Goal: Task Accomplishment & Management: Use online tool/utility

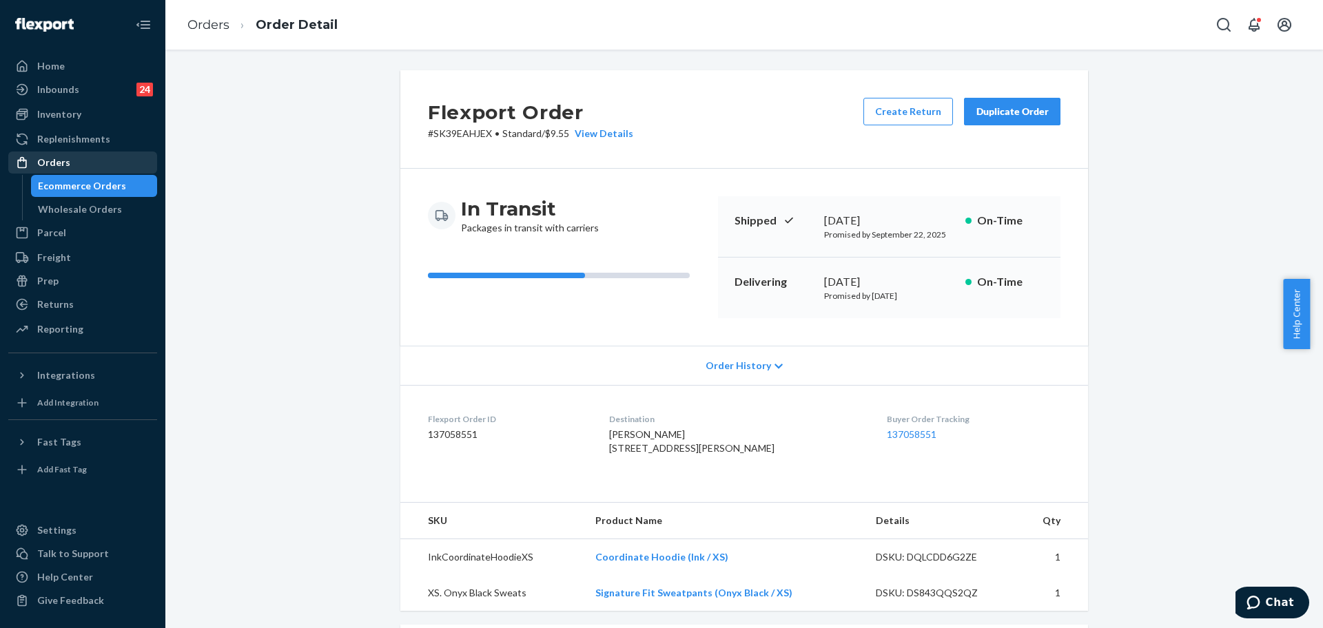
click at [57, 154] on div "Orders" at bounding box center [83, 162] width 146 height 19
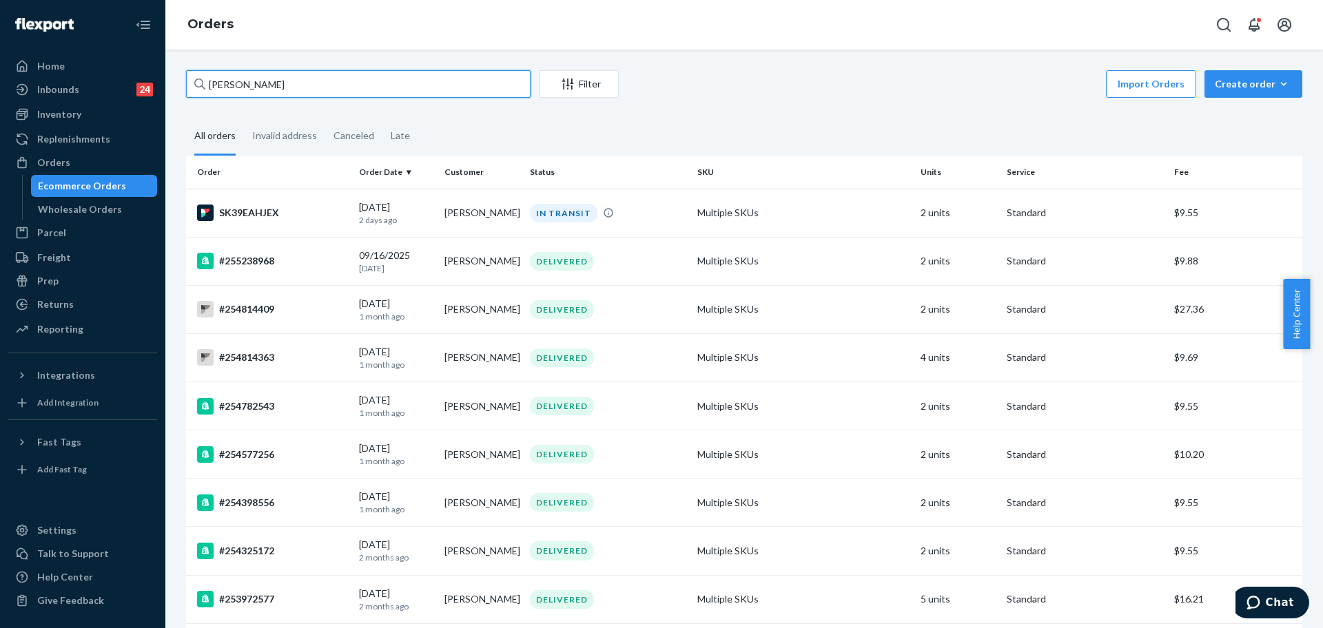
drag, startPoint x: 307, startPoint y: 79, endPoint x: 228, endPoint y: 72, distance: 79.5
click at [203, 72] on div "Chelsea Thompson" at bounding box center [358, 84] width 344 height 28
paste input "255252225"
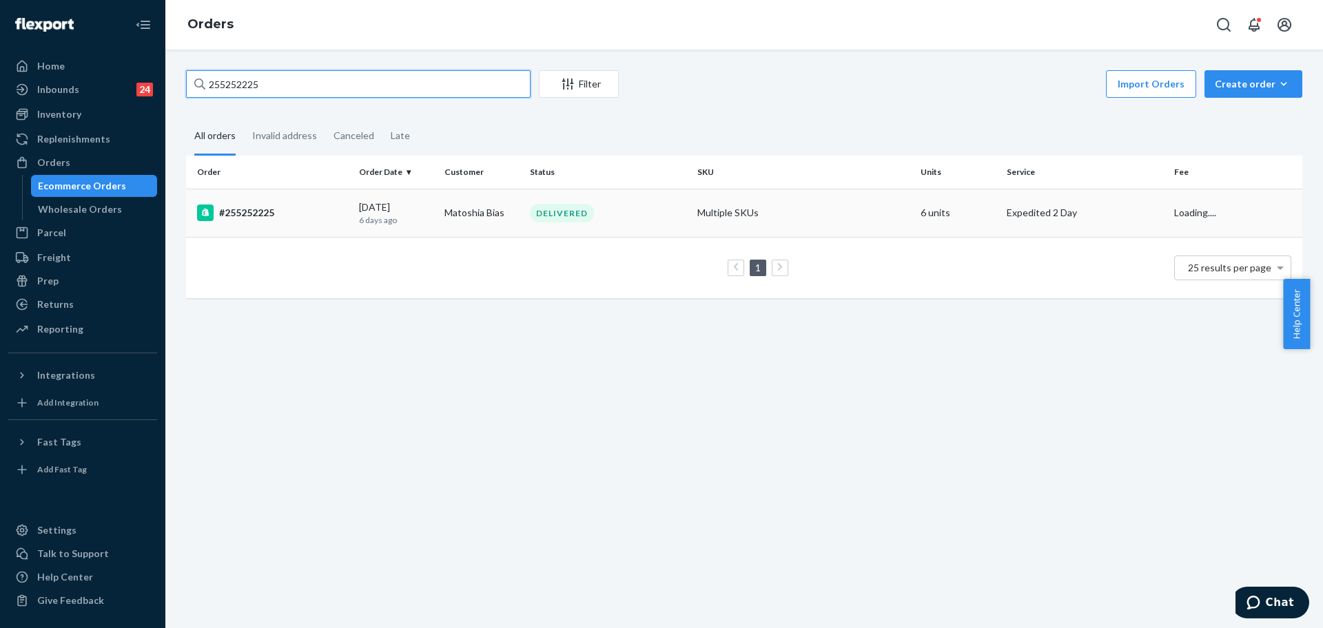
type input "255252225"
click at [347, 226] on td "#255252225" at bounding box center [269, 213] width 167 height 48
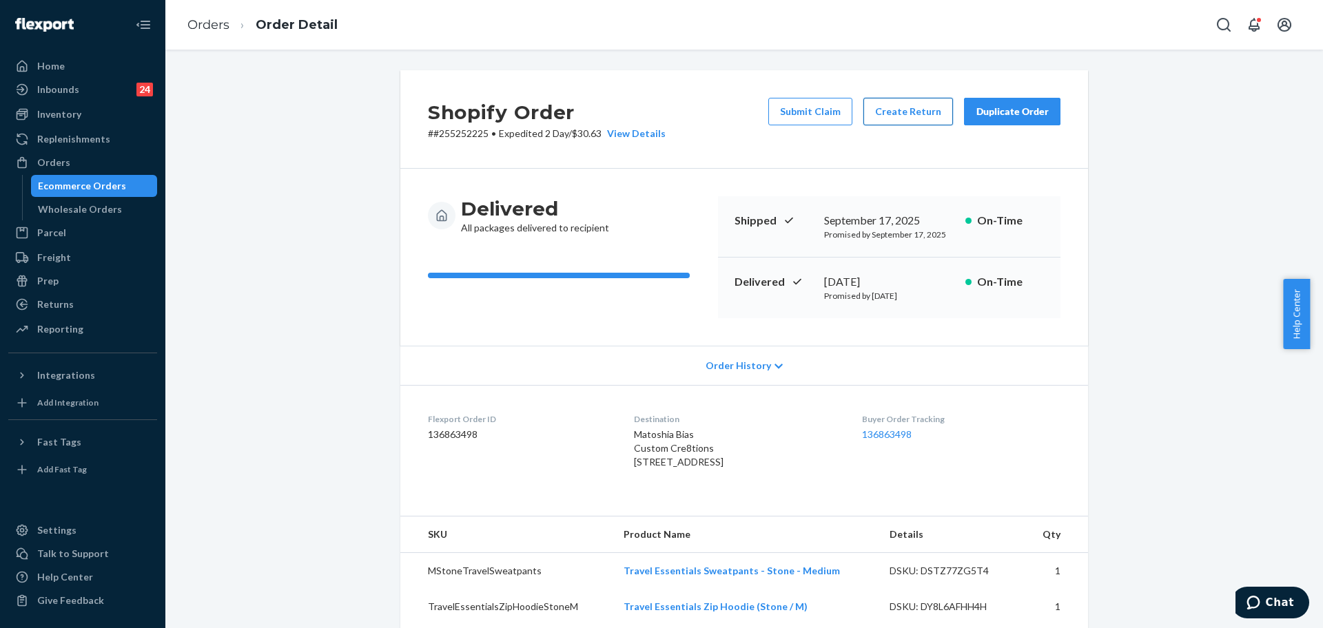
click at [897, 116] on button "Create Return" at bounding box center [908, 112] width 90 height 28
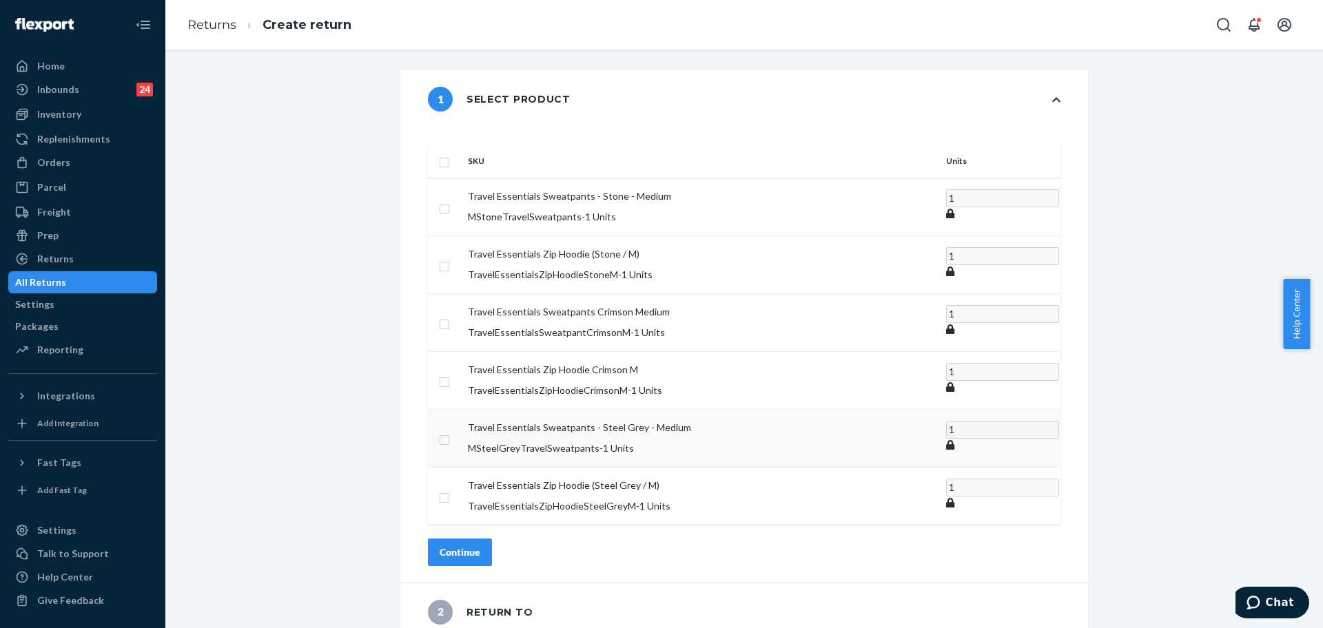
drag, startPoint x: 486, startPoint y: 404, endPoint x: 480, endPoint y: 412, distance: 10.3
click at [462, 412] on td at bounding box center [445, 438] width 34 height 58
click at [450, 431] on input "checkbox" at bounding box center [444, 438] width 11 height 14
checkbox input "true"
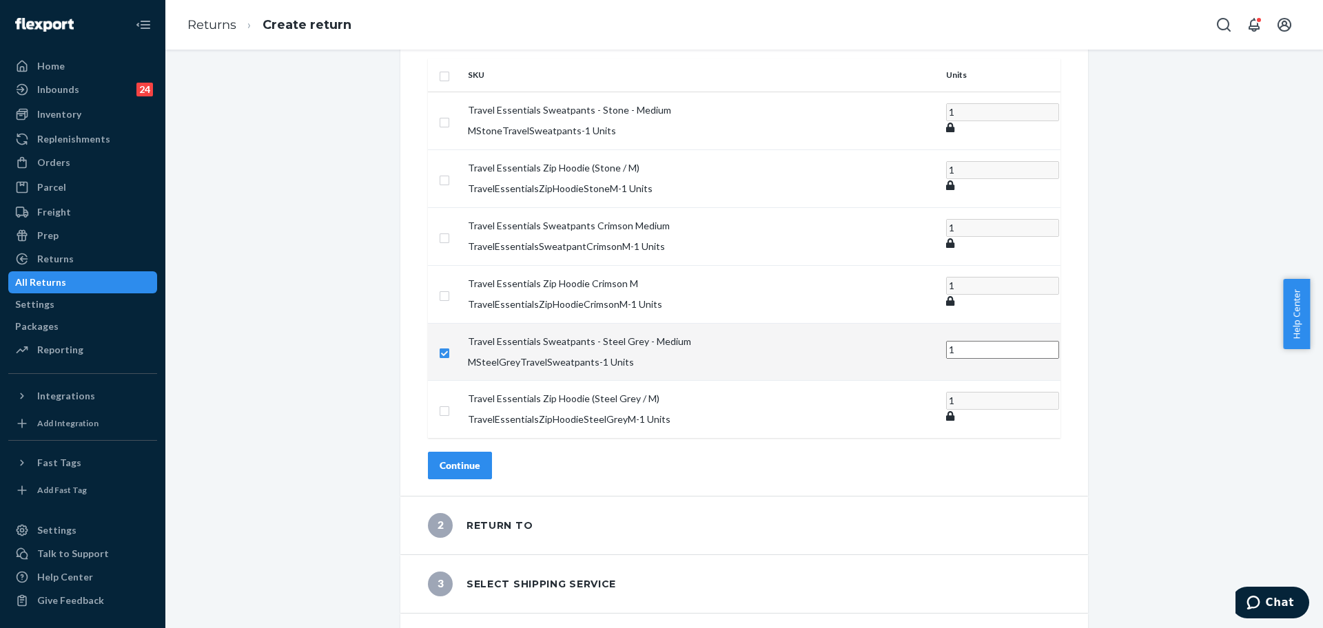
scroll to position [89, 0]
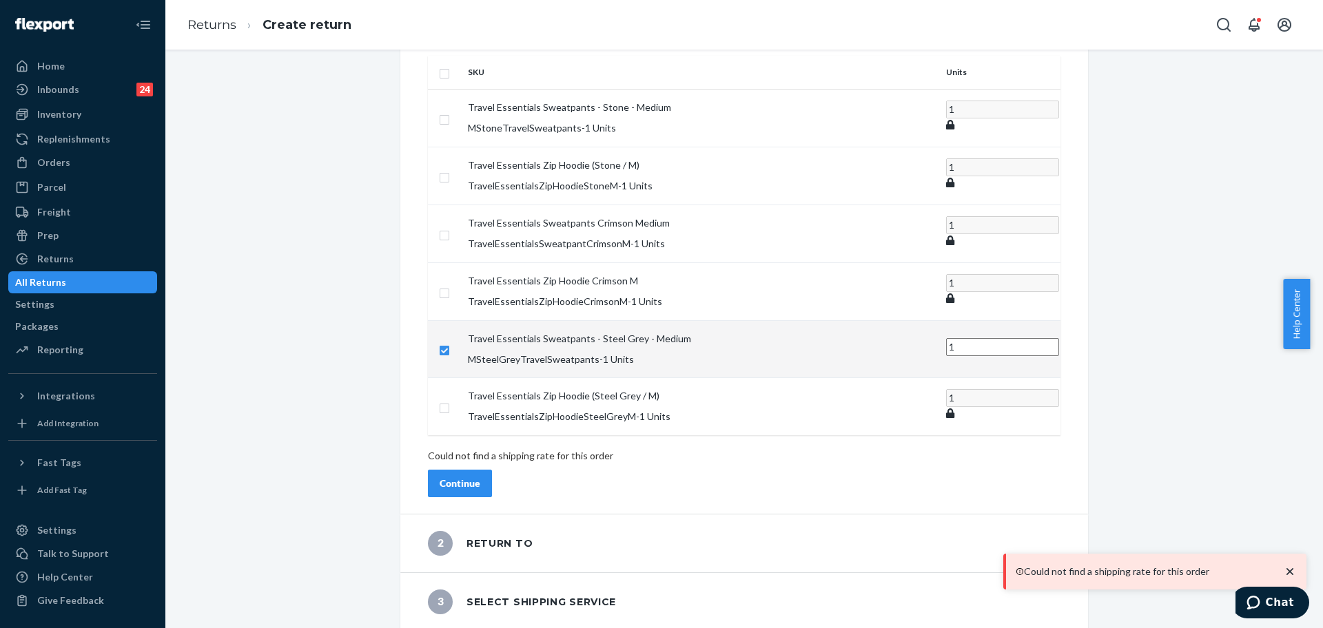
click at [501, 424] on div "SKU Units Travel Essentials Sweatpants - Stone - Medium MStoneTravelSweatpants …" at bounding box center [743, 276] width 687 height 475
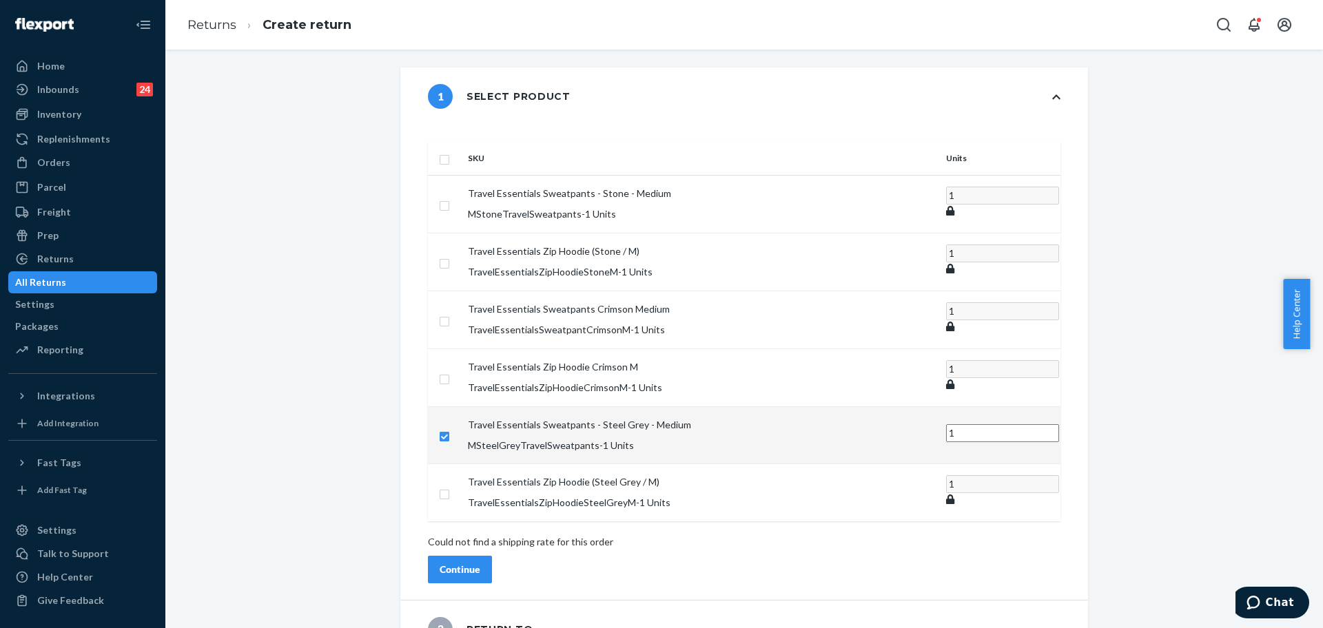
click at [699, 535] on p "Could not find a shipping rate for this order" at bounding box center [744, 542] width 632 height 14
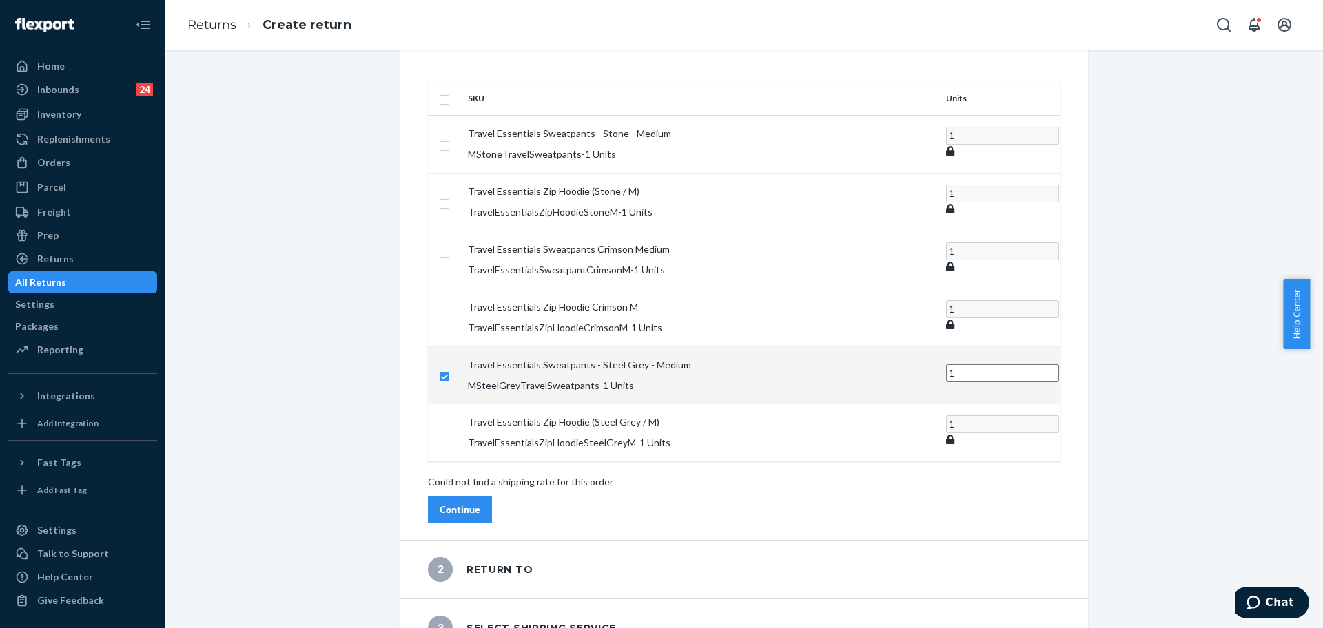
scroll to position [114, 0]
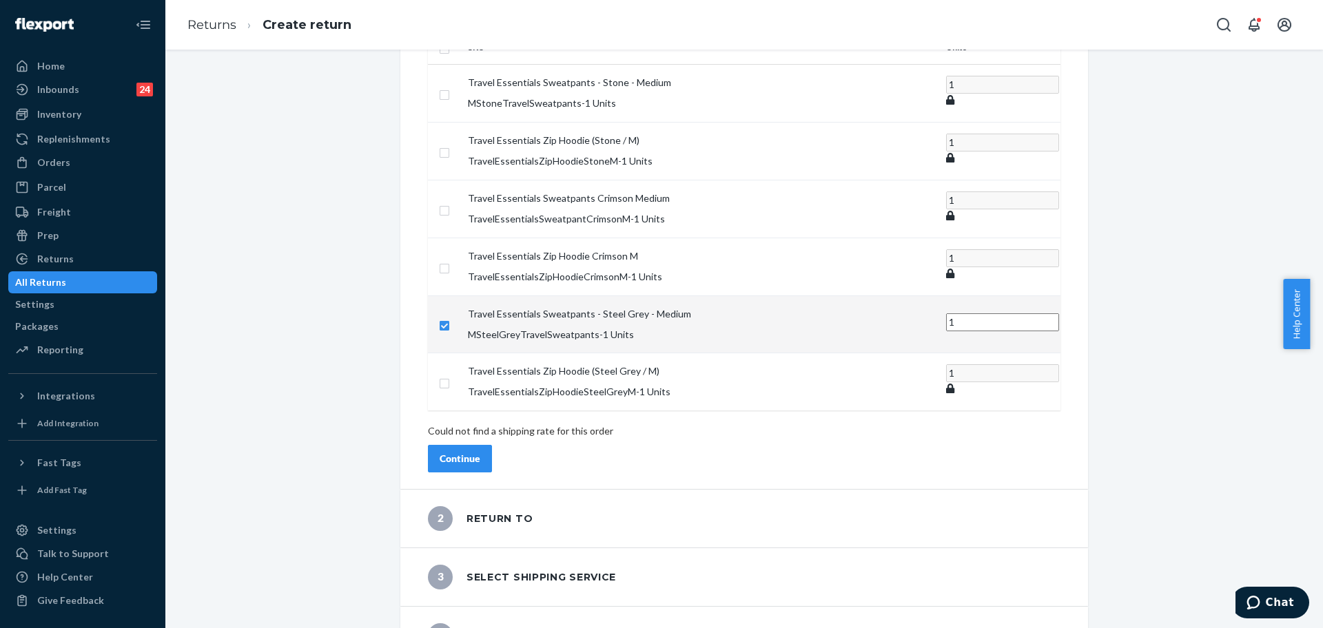
click at [492, 445] on button "Continue" at bounding box center [460, 459] width 64 height 28
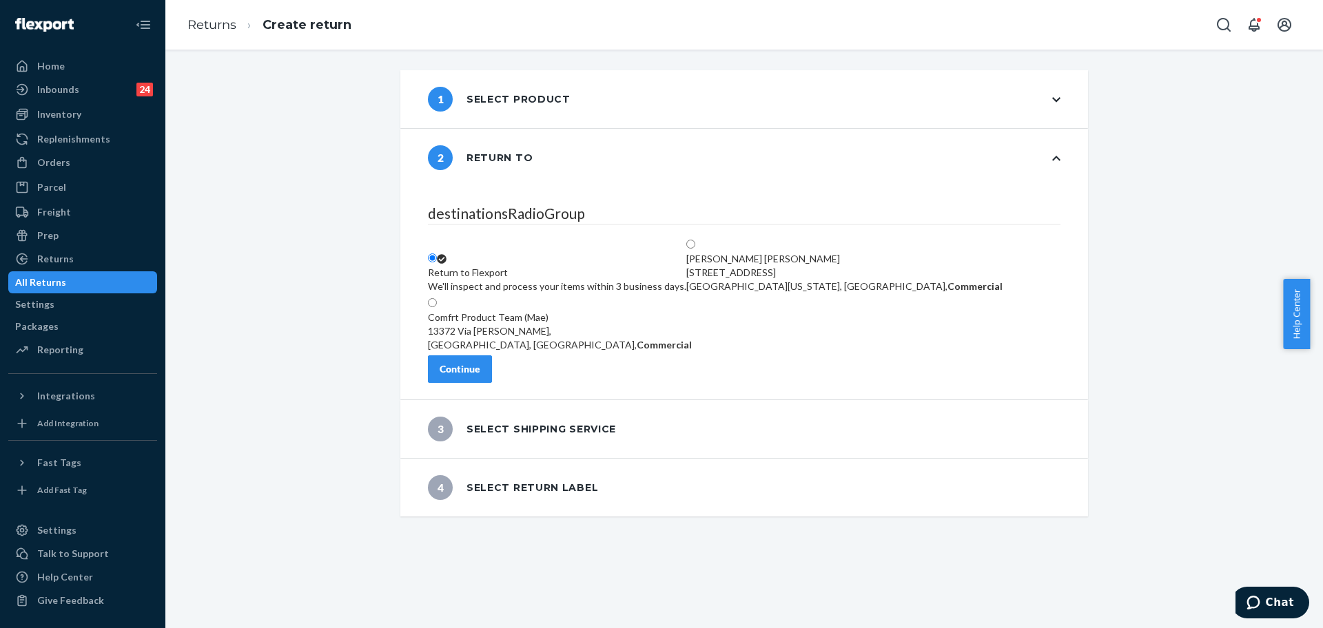
scroll to position [0, 0]
click at [480, 376] on div "Continue" at bounding box center [459, 369] width 41 height 14
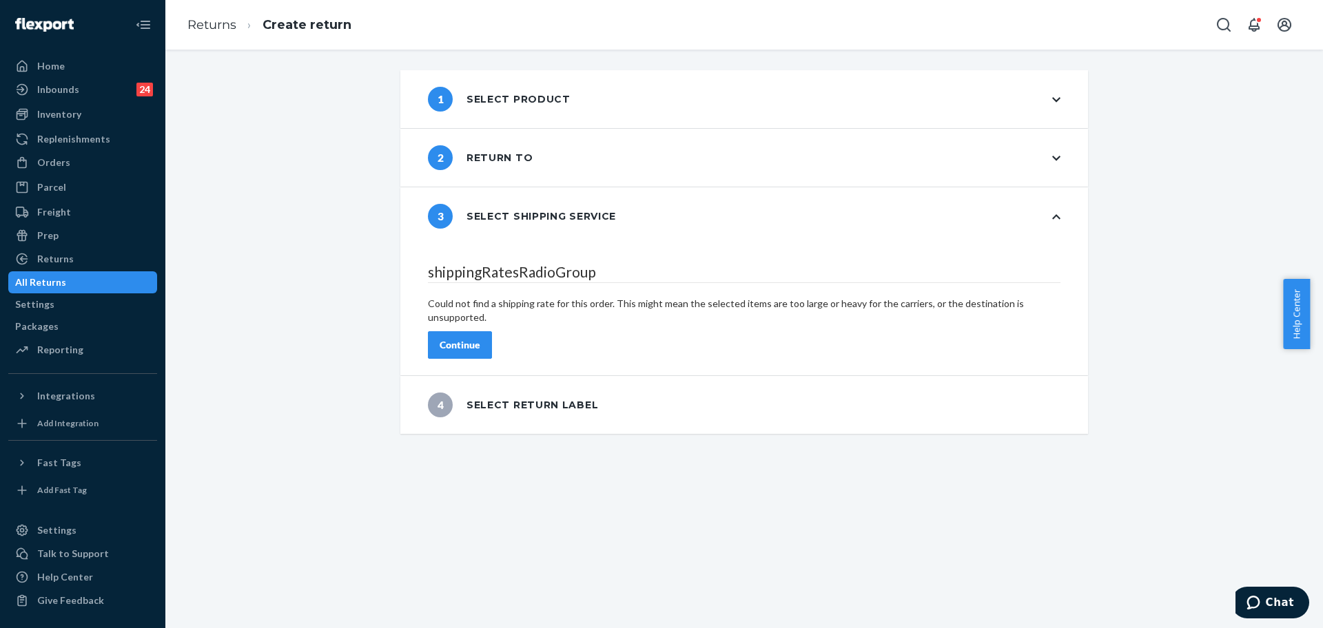
click at [480, 338] on div "Continue" at bounding box center [459, 345] width 41 height 14
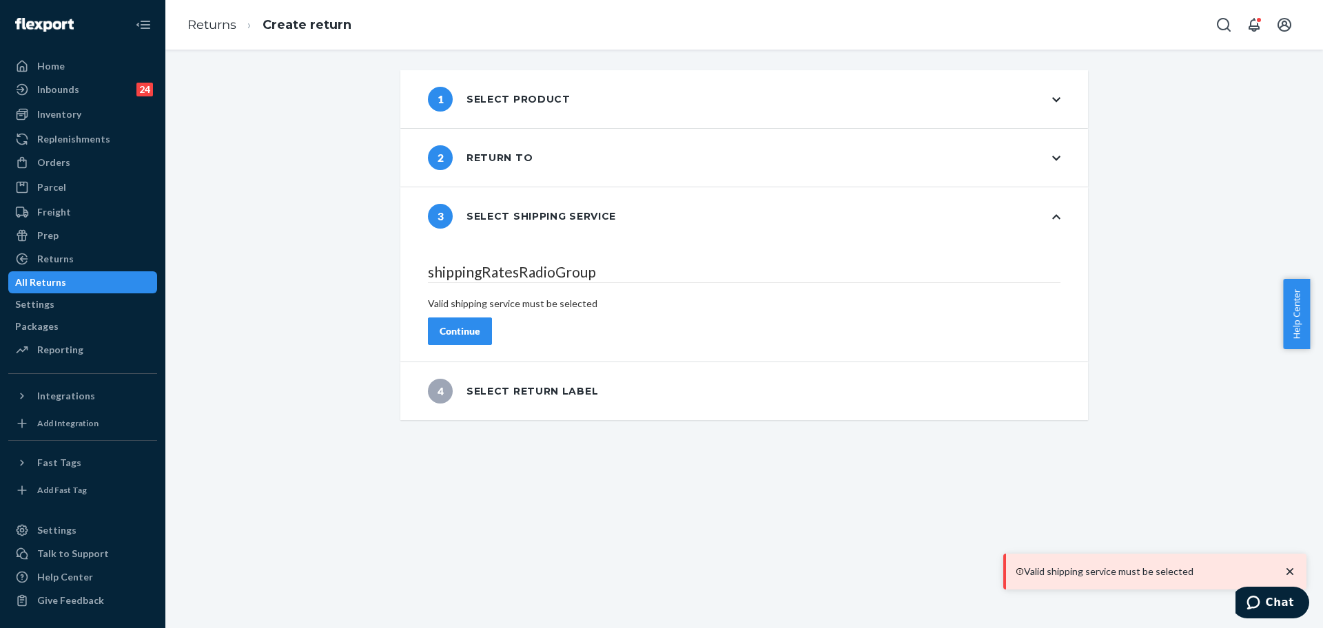
click at [480, 324] on div "Continue" at bounding box center [459, 331] width 41 height 14
click at [531, 167] on div "2 Return to" at bounding box center [743, 158] width 687 height 58
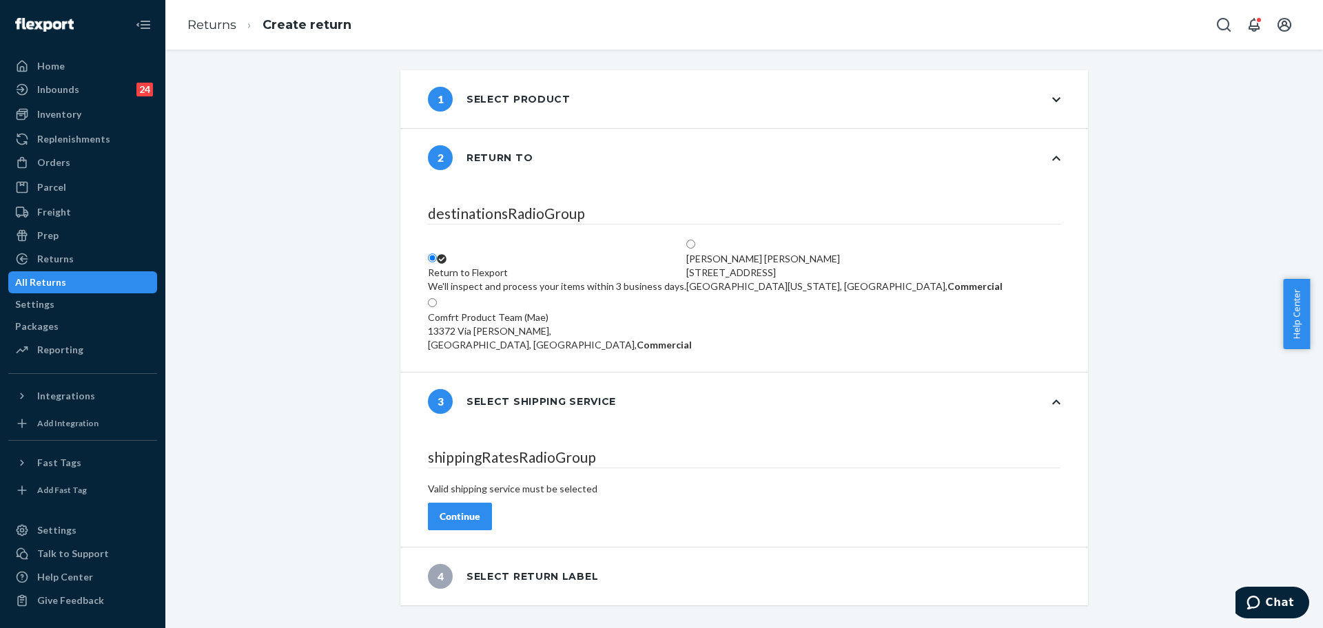
click at [486, 112] on div "1 Select product" at bounding box center [743, 99] width 687 height 58
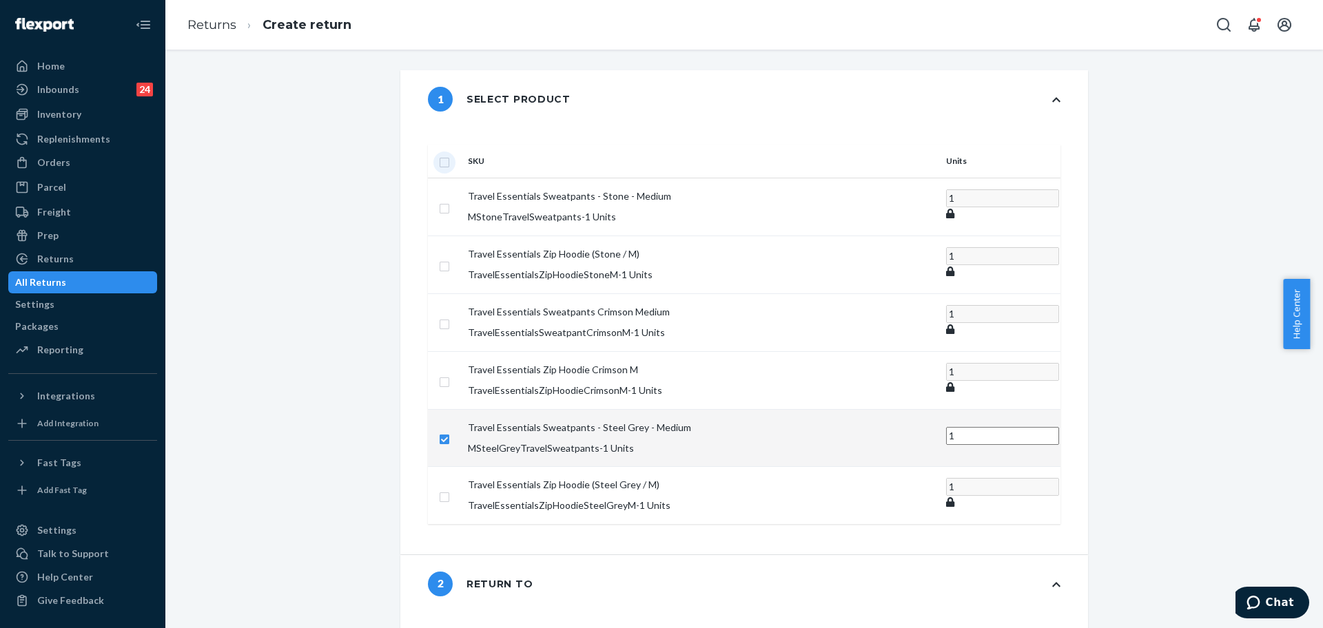
click at [450, 154] on input "checkbox" at bounding box center [444, 161] width 11 height 14
checkbox input "true"
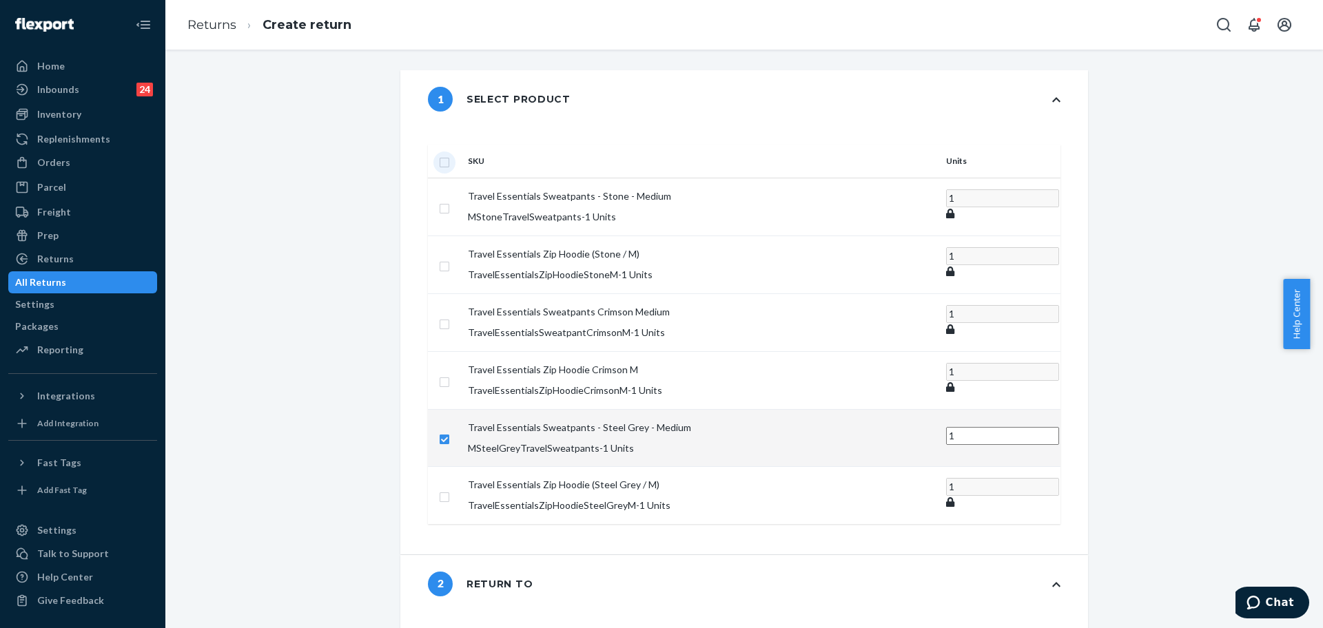
checkbox input "true"
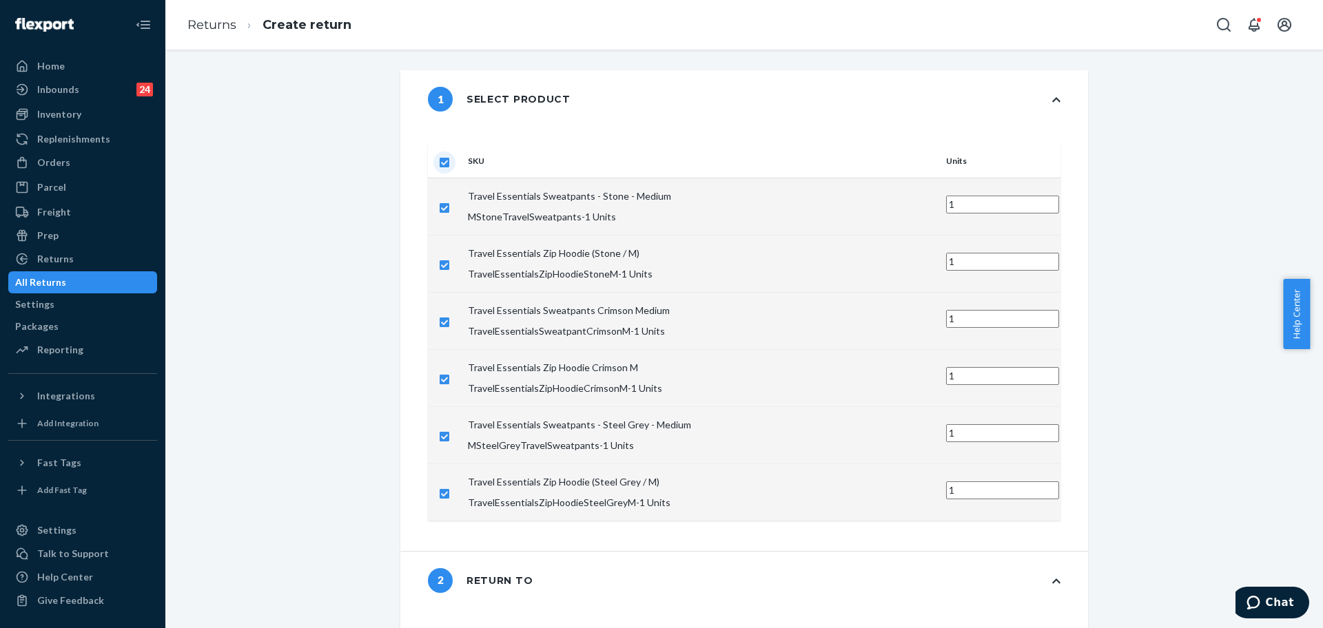
click at [450, 154] on input "checkbox" at bounding box center [444, 161] width 11 height 14
checkbox input "false"
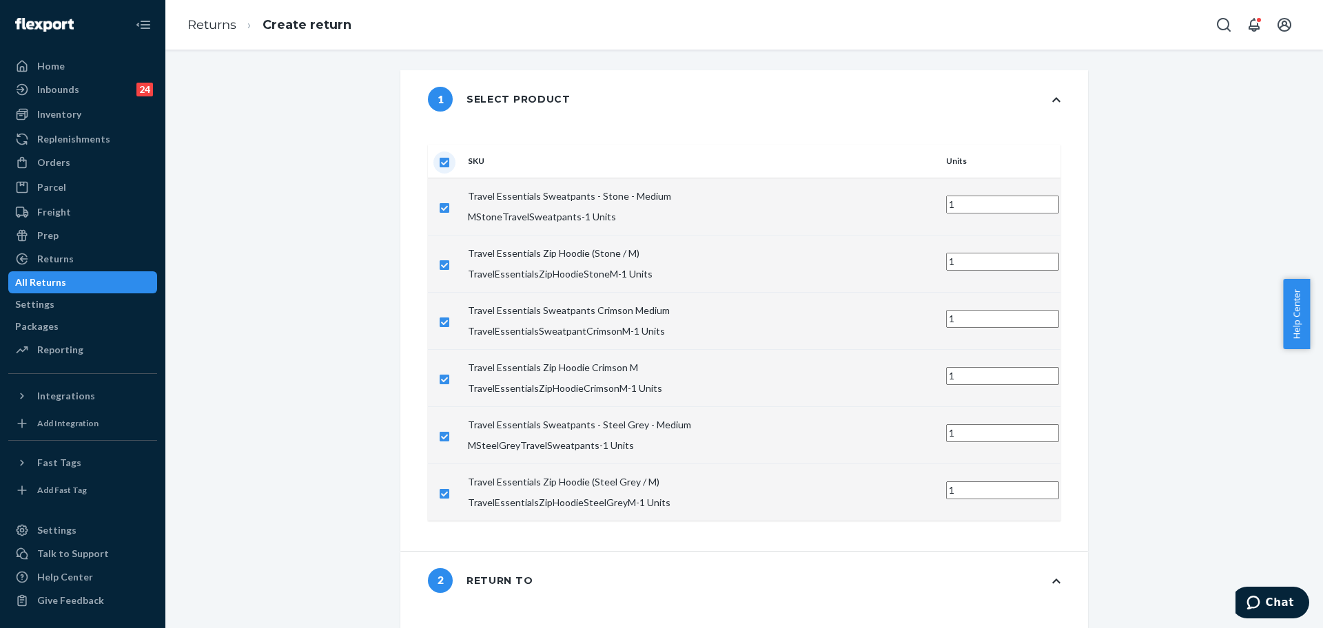
checkbox input "false"
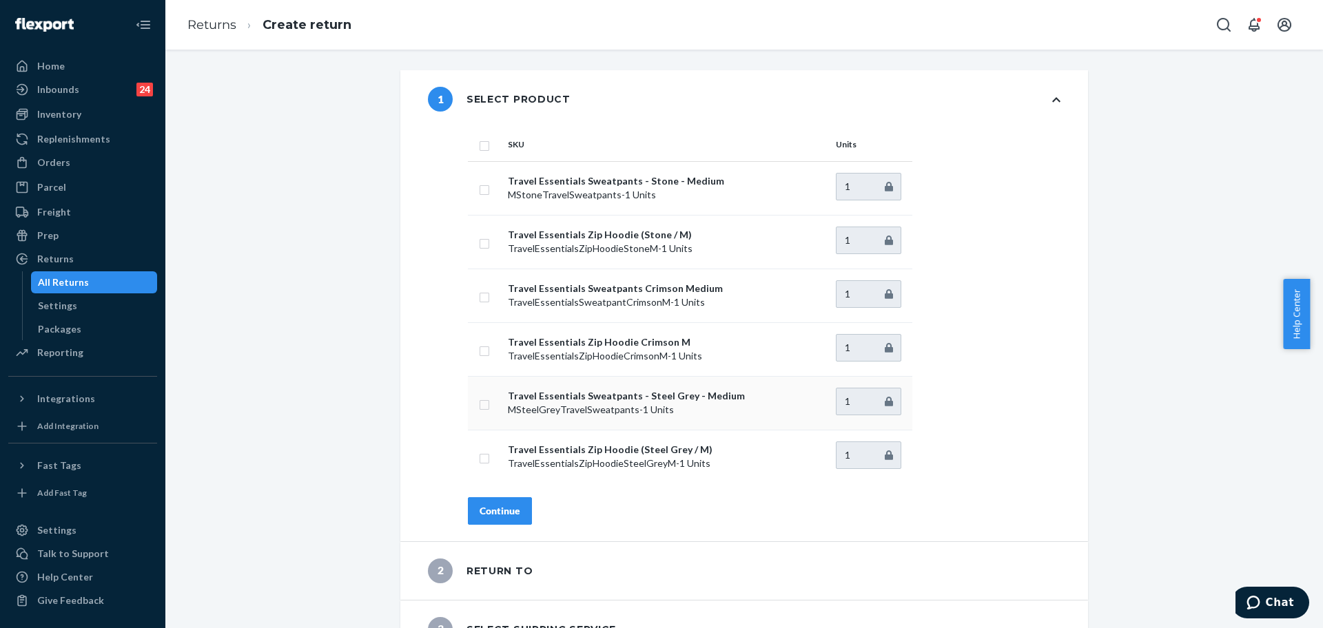
click at [521, 402] on p "Travel Essentials Sweatpants - Steel Grey - Medium" at bounding box center [666, 396] width 317 height 14
click at [481, 408] on input "checkbox" at bounding box center [484, 403] width 11 height 14
checkbox input "true"
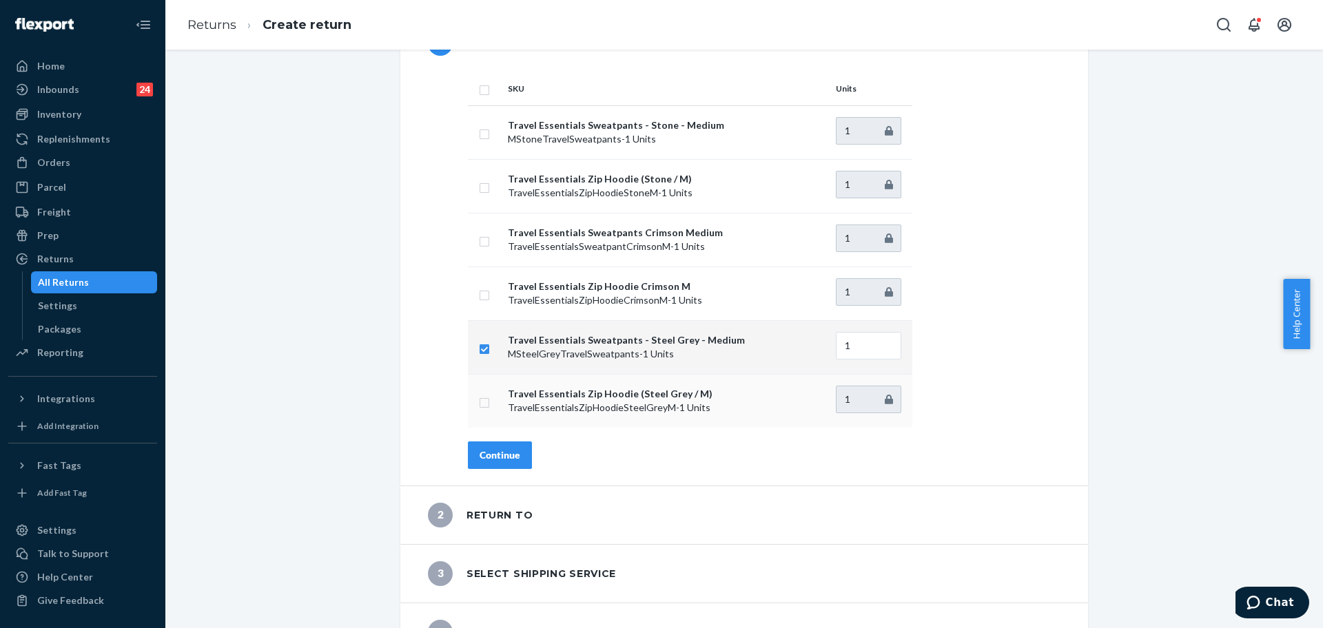
scroll to position [89, 0]
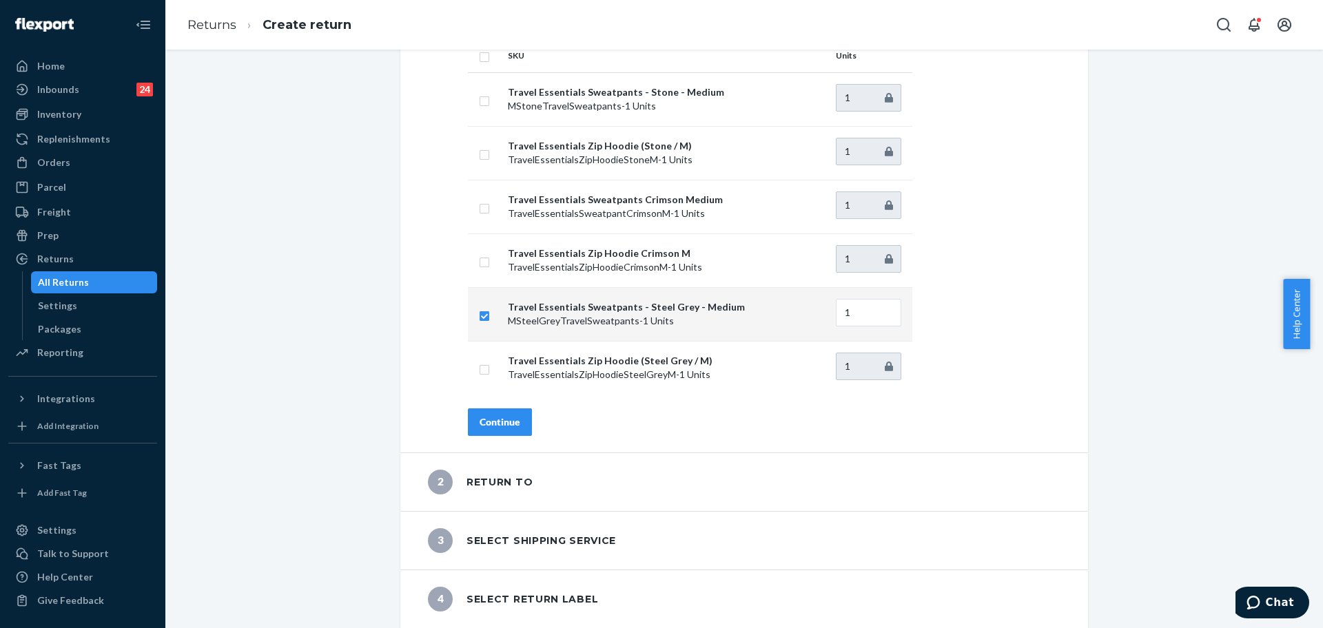
click at [517, 427] on button "Continue" at bounding box center [500, 422] width 64 height 28
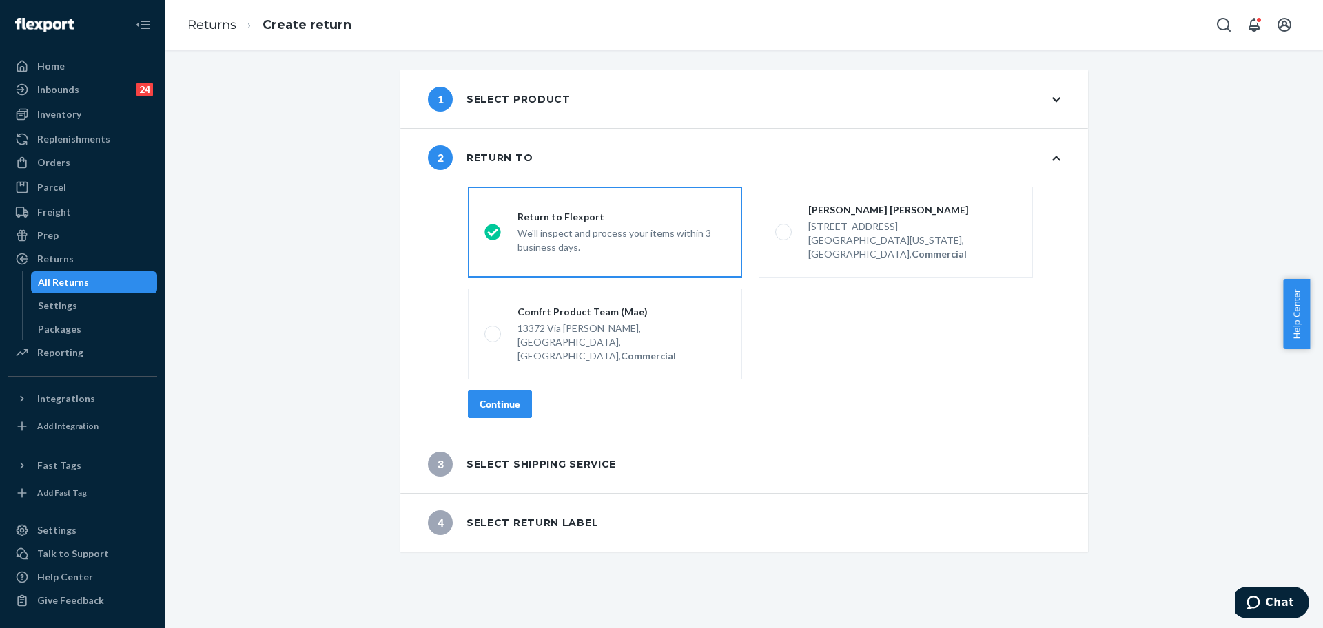
scroll to position [0, 0]
click at [504, 397] on div "Continue" at bounding box center [499, 404] width 41 height 14
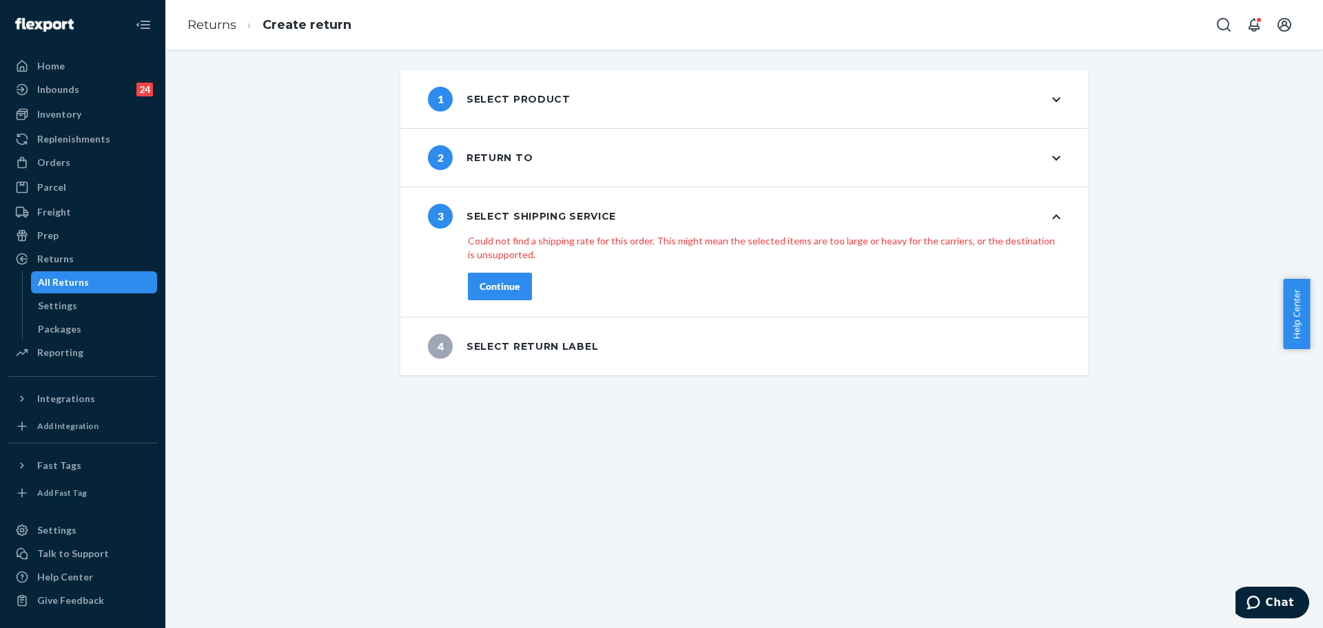
click at [501, 292] on div "Continue" at bounding box center [499, 287] width 41 height 14
